Goal: Task Accomplishment & Management: Manage account settings

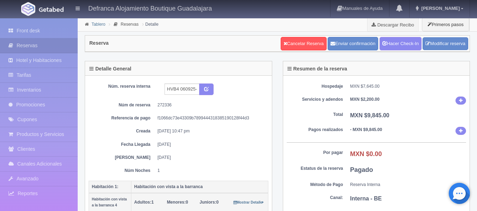
click at [95, 26] on link "Tablero" at bounding box center [98, 24] width 14 height 5
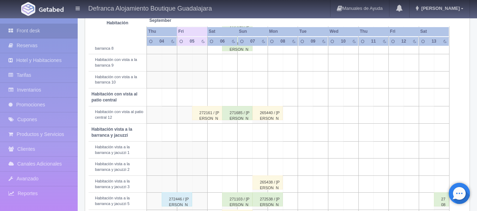
scroll to position [318, 0]
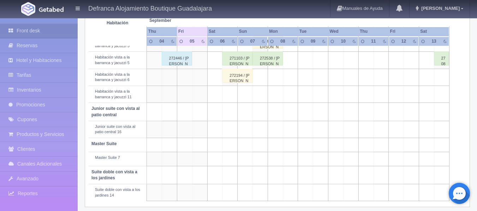
click at [238, 76] on div "272194 / [PERSON_NAME] [PERSON_NAME]" at bounding box center [237, 76] width 30 height 14
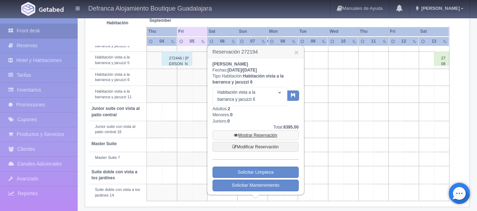
click at [250, 137] on link "Mostrar Reservación" at bounding box center [255, 136] width 86 height 10
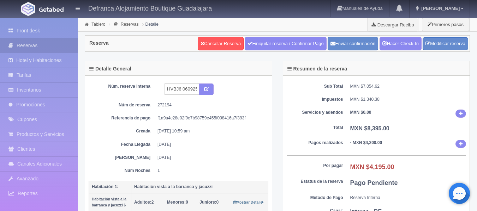
select select "2"
click at [447, 43] on link "Modificar reserva" at bounding box center [446, 43] width 46 height 13
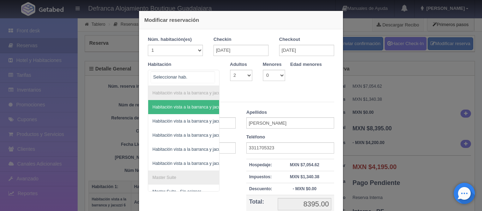
click at [209, 76] on div "Habitación vista a la barranca y jacuzzi Habitación vista a la barranca y jacuz…" at bounding box center [184, 78] width 72 height 16
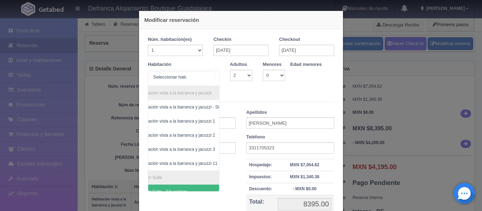
scroll to position [0, 28]
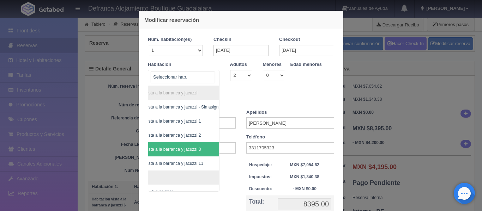
click at [198, 149] on span "Habitación vista a la barranca y jacuzzi 3" at bounding box center [173, 150] width 107 height 14
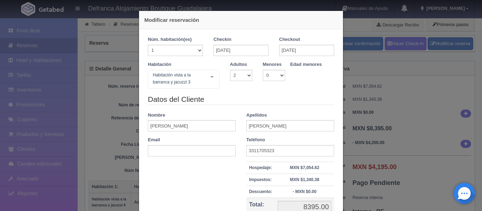
checkbox input "false"
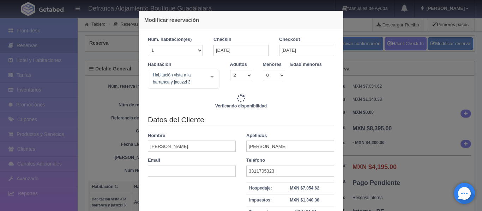
type input "8395.00"
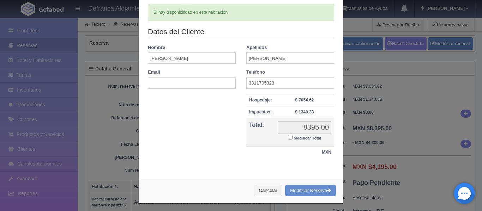
scroll to position [94, 0]
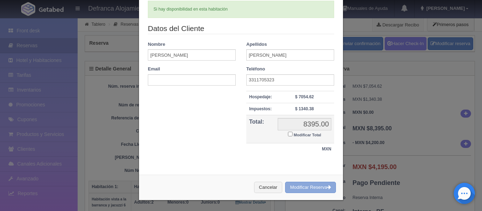
click at [306, 186] on button "Modificar Reserva" at bounding box center [310, 188] width 51 height 12
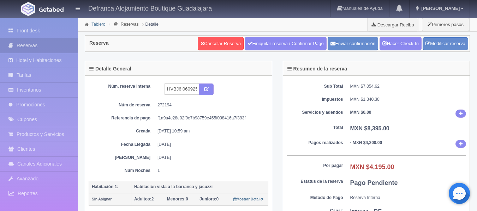
click at [99, 24] on link "Tablero" at bounding box center [98, 24] width 14 height 5
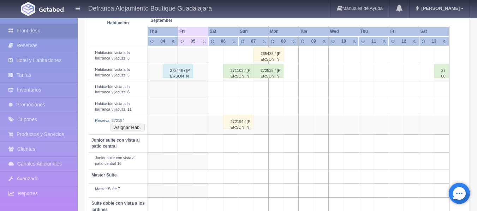
scroll to position [318, 0]
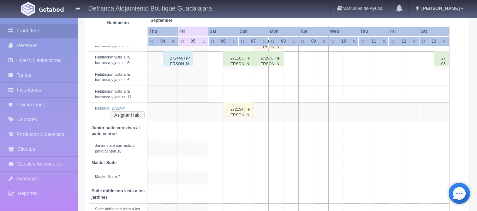
click at [137, 115] on button "Asignar Hab." at bounding box center [127, 116] width 34 height 8
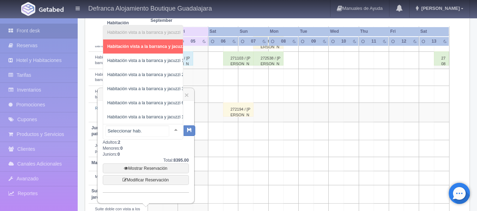
click at [169, 128] on div at bounding box center [176, 130] width 14 height 11
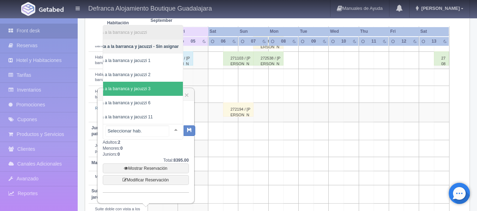
click at [152, 83] on span "Habitación vista a la barranca y jacuzzi 3" at bounding box center [126, 89] width 113 height 14
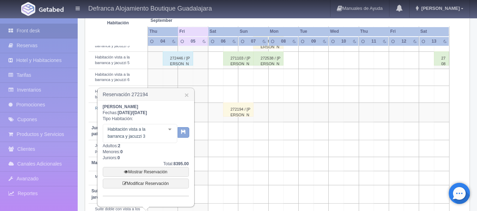
click at [185, 133] on icon "button" at bounding box center [183, 132] width 5 height 5
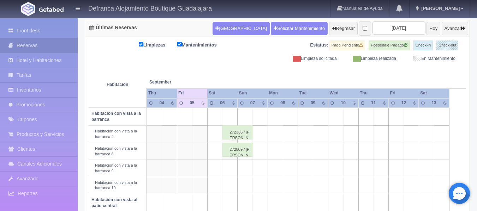
scroll to position [106, 0]
